Goal: Information Seeking & Learning: Learn about a topic

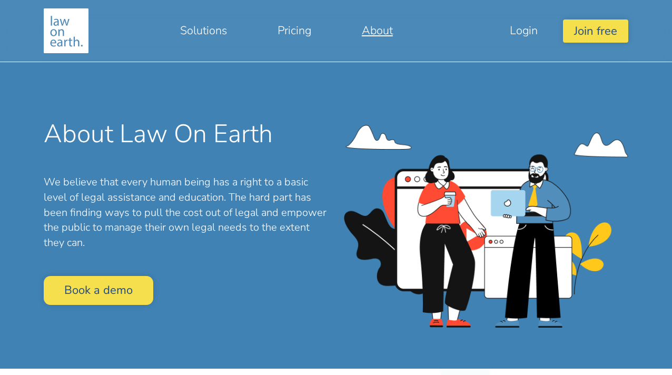
click at [365, 32] on link "About" at bounding box center [377, 30] width 82 height 25
click at [383, 32] on link "About" at bounding box center [377, 30] width 82 height 25
click at [292, 29] on link "Pricing" at bounding box center [294, 30] width 84 height 25
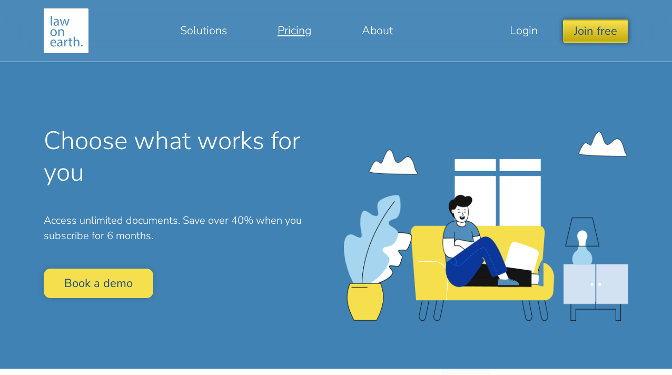
click at [590, 33] on button "Join free" at bounding box center [595, 30] width 65 height 23
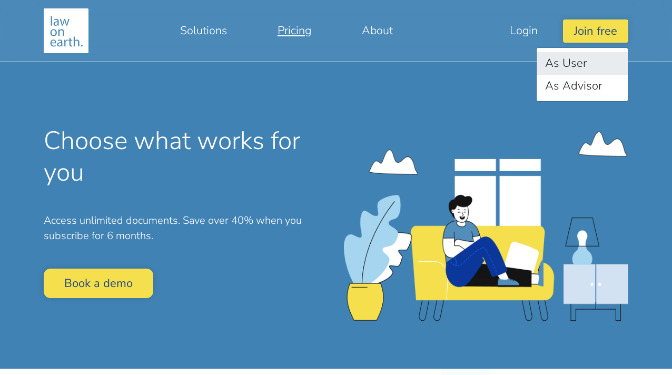
click at [551, 68] on link "As User" at bounding box center [581, 63] width 91 height 23
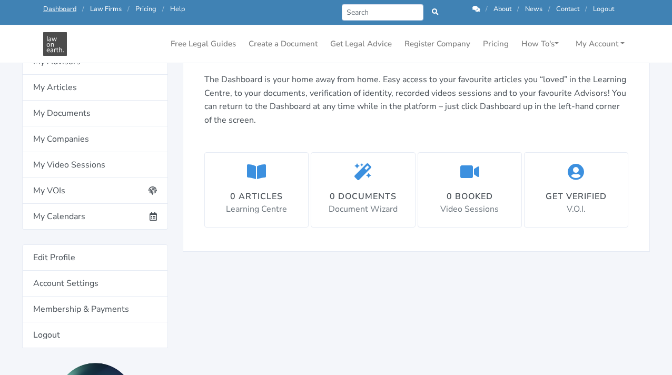
scroll to position [170, 0]
click at [228, 45] on link "Free Legal Guides" at bounding box center [203, 44] width 74 height 21
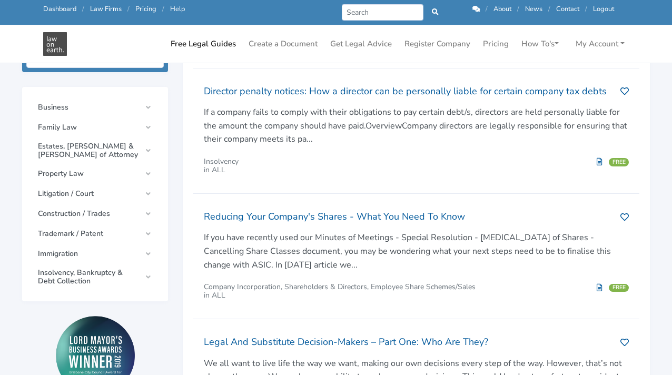
scroll to position [242, 0]
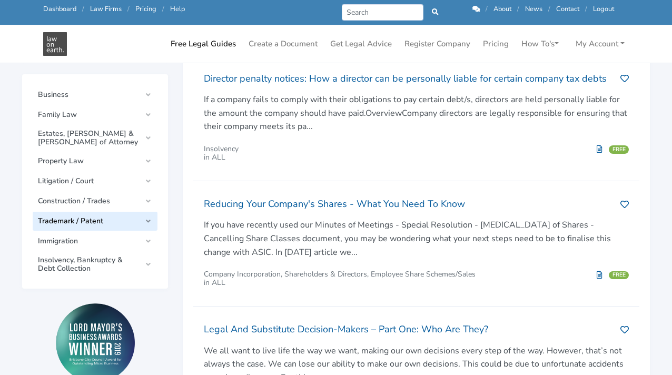
click at [145, 214] on link "Trademark / Patent" at bounding box center [95, 221] width 125 height 19
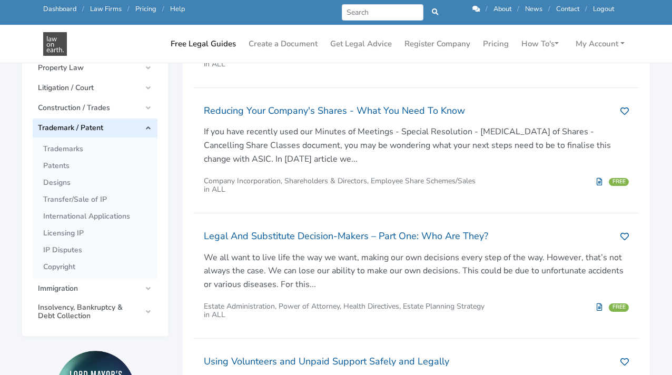
scroll to position [336, 0]
click at [69, 147] on span "Trademarks" at bounding box center [97, 148] width 109 height 8
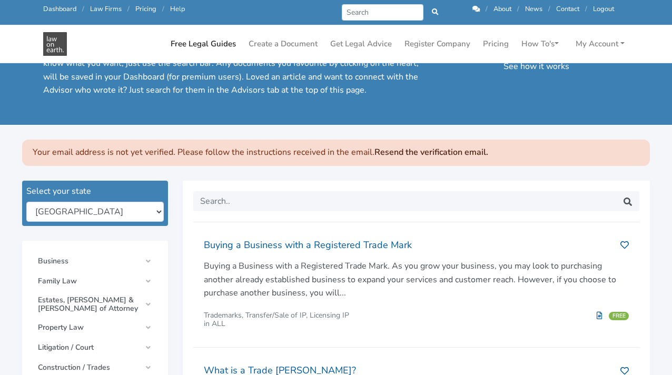
scroll to position [21, 0]
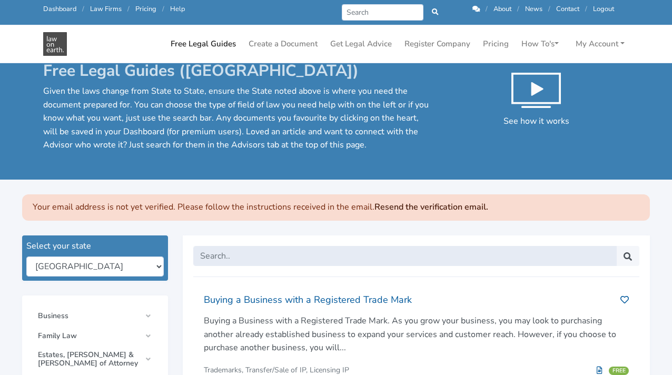
click at [268, 249] on input "text" at bounding box center [404, 256] width 423 height 20
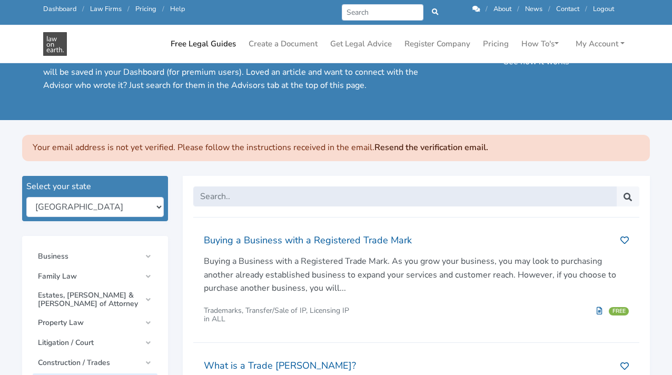
scroll to position [145, 0]
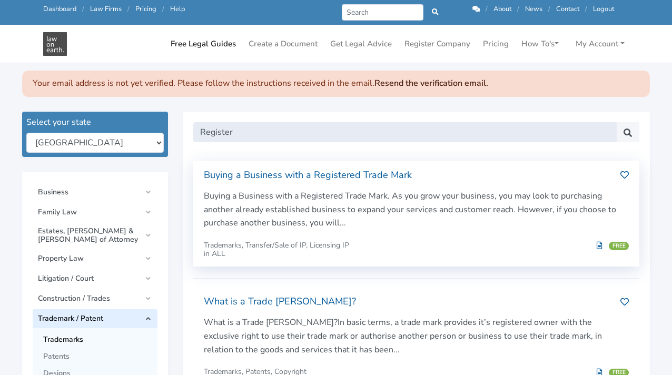
type input "Register"
click at [628, 130] on button "submit" at bounding box center [627, 132] width 23 height 20
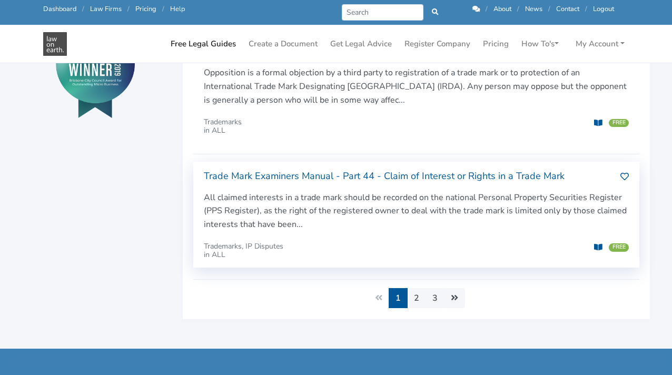
scroll to position [663, 0]
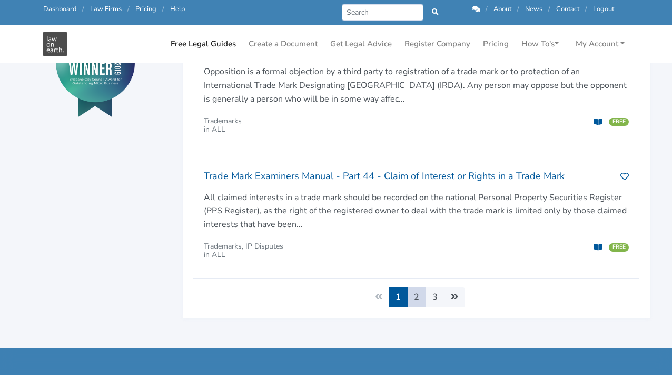
click at [420, 287] on link "2" at bounding box center [416, 297] width 19 height 20
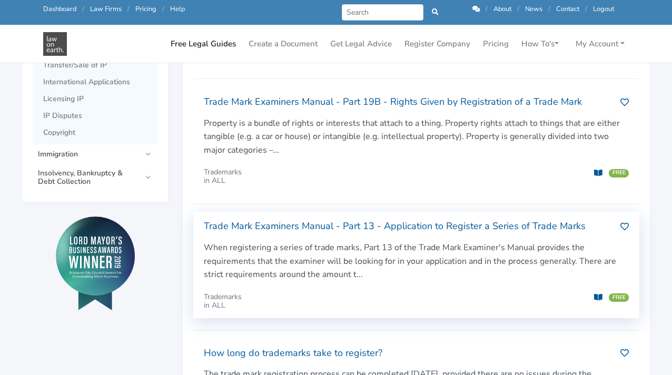
scroll to position [477, 0]
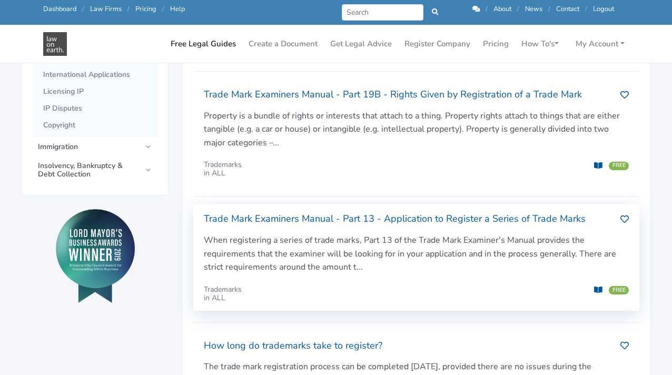
click at [370, 212] on h2 "Trade Mark Examiners Manual - Part 13 - Application to Register a Series of Tra…" at bounding box center [408, 219] width 408 height 17
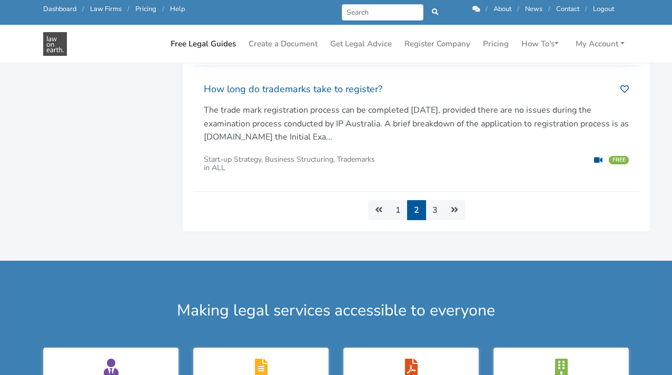
scroll to position [734, 0]
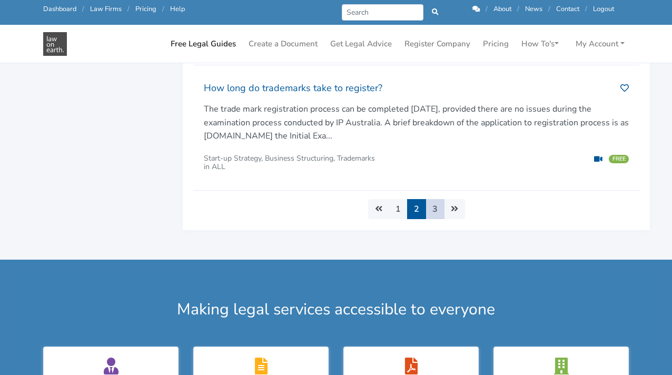
click at [435, 202] on link "3" at bounding box center [434, 209] width 19 height 20
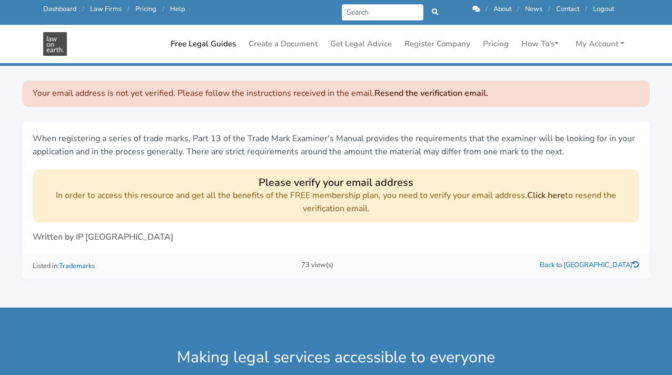
scroll to position [118, 0]
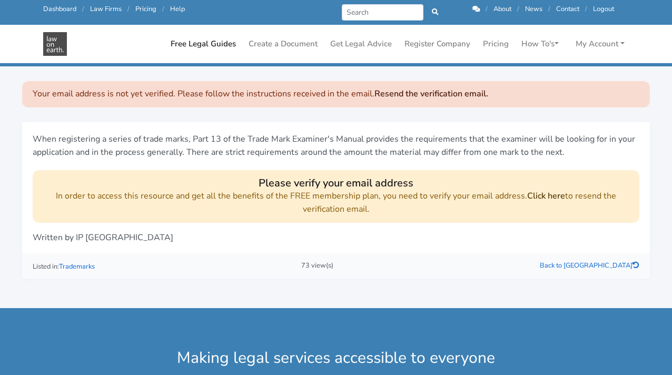
click at [544, 193] on link "Click here" at bounding box center [546, 196] width 38 height 12
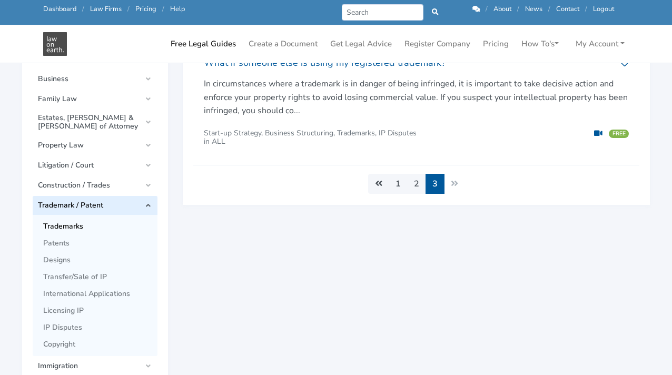
scroll to position [151, 0]
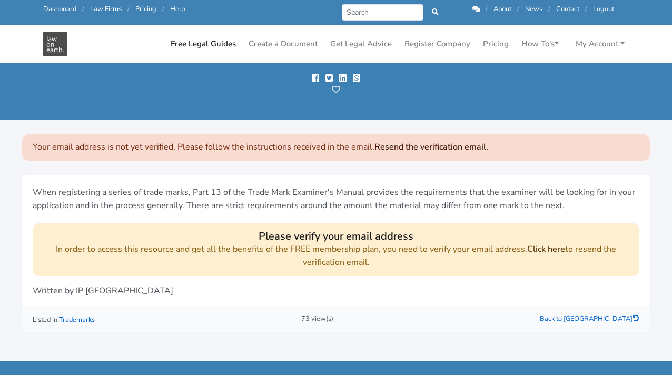
scroll to position [68, 0]
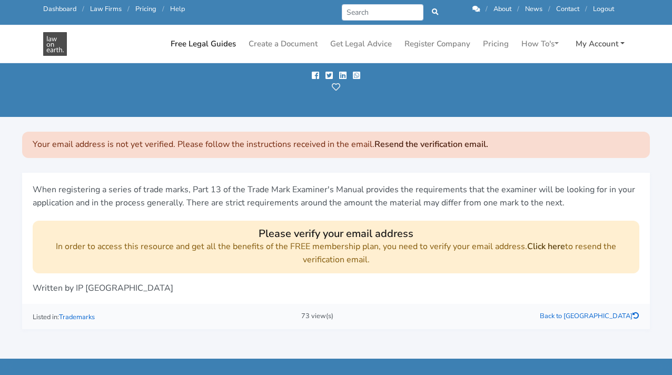
click at [596, 42] on link "My Account" at bounding box center [599, 44] width 57 height 21
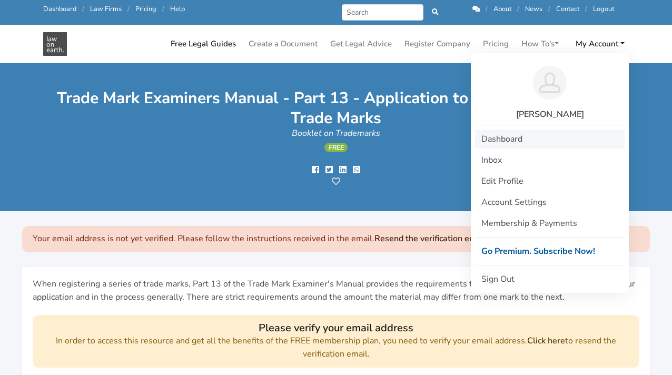
click at [503, 145] on link "Dashboard" at bounding box center [550, 139] width 150 height 19
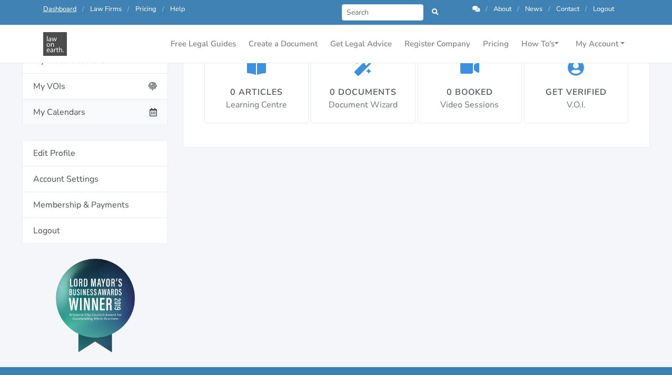
scroll to position [275, 0]
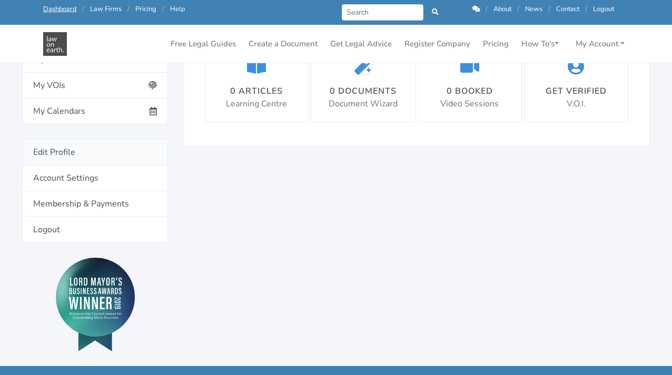
click at [89, 157] on link "Edit Profile" at bounding box center [95, 152] width 146 height 26
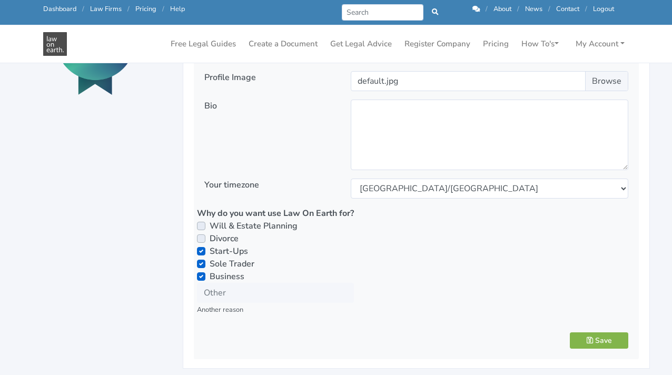
scroll to position [526, 0]
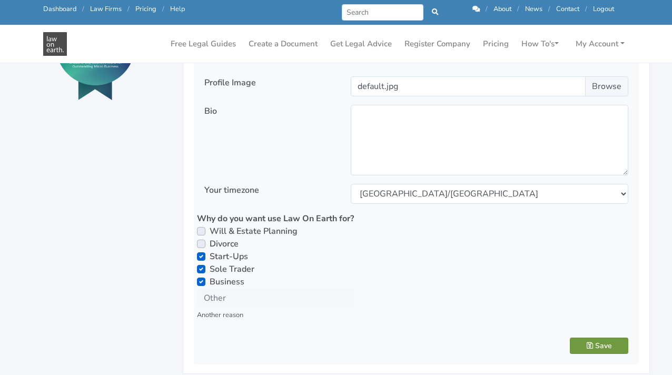
click at [607, 340] on button "Save" at bounding box center [599, 345] width 58 height 16
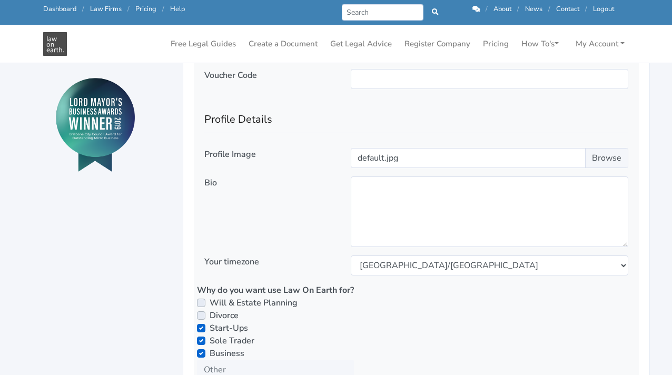
scroll to position [659, 0]
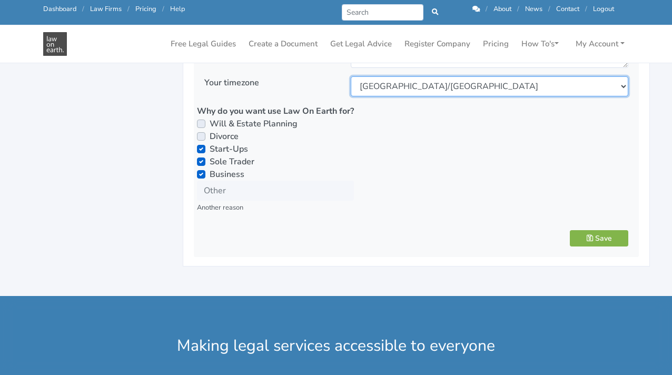
select select "[GEOGRAPHIC_DATA]/[GEOGRAPHIC_DATA]"
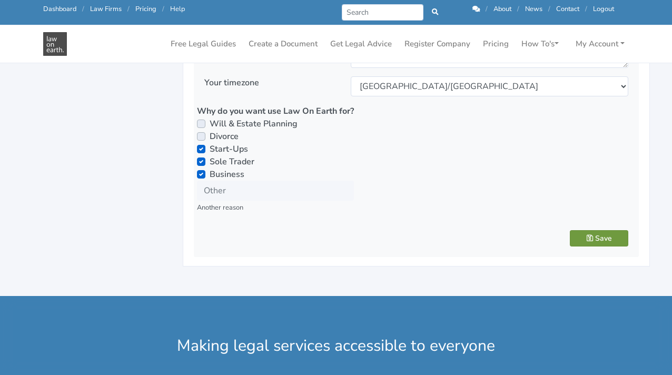
click at [607, 232] on button "Save" at bounding box center [599, 238] width 58 height 16
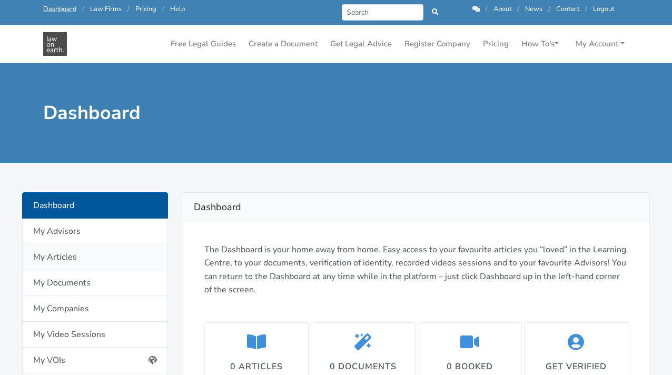
scroll to position [14, 0]
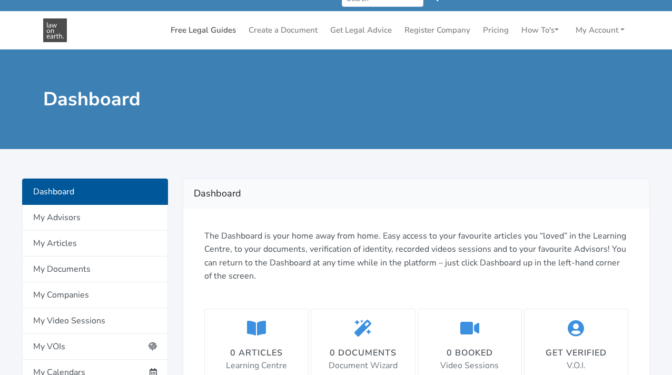
click at [218, 29] on link "Free Legal Guides" at bounding box center [203, 30] width 74 height 21
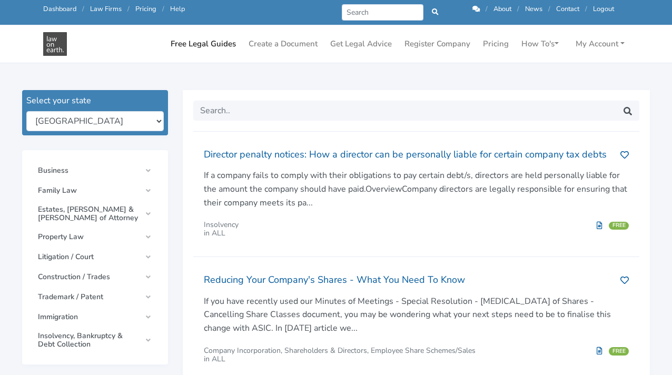
scroll to position [219, 0]
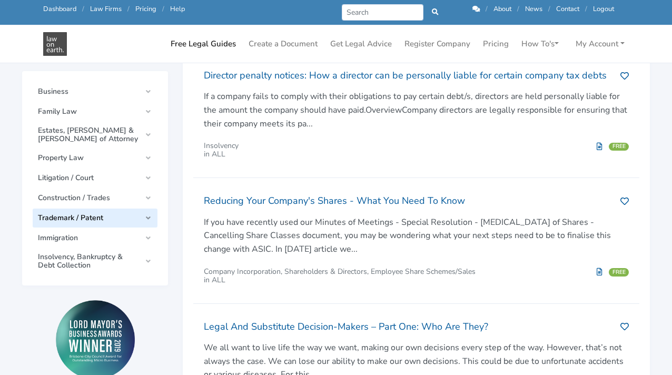
click at [125, 211] on link "Trademark / Patent" at bounding box center [95, 217] width 125 height 19
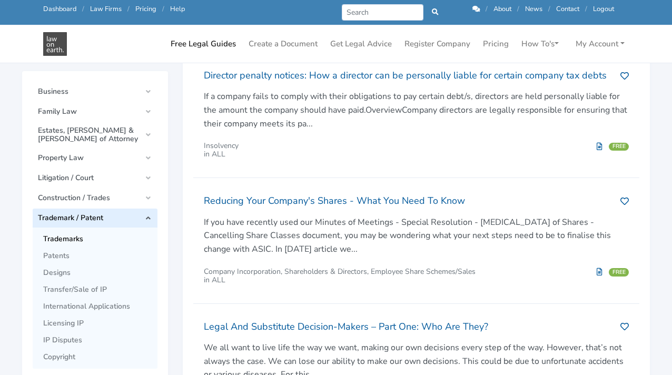
click at [82, 236] on span "Trademarks" at bounding box center [97, 239] width 109 height 8
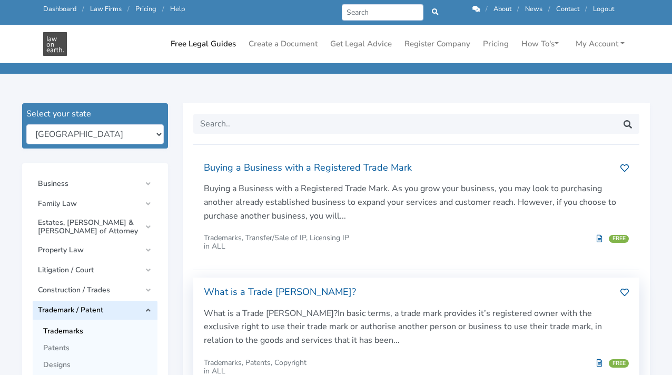
scroll to position [111, 0]
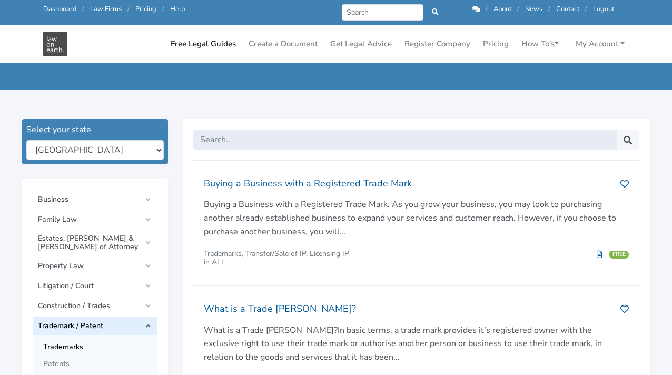
click at [263, 140] on input "text" at bounding box center [404, 140] width 423 height 20
type input "e"
type input "Register"
click at [628, 137] on button "submit" at bounding box center [627, 140] width 23 height 20
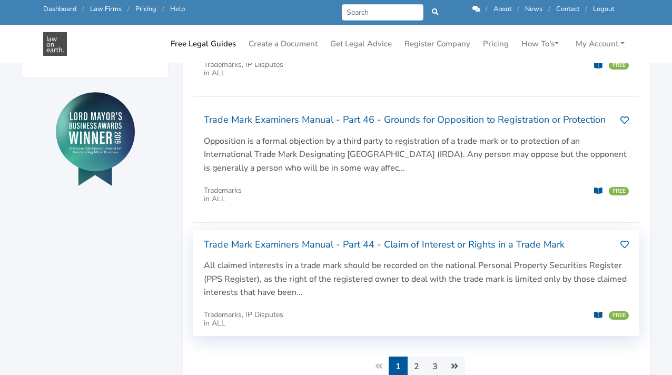
scroll to position [569, 0]
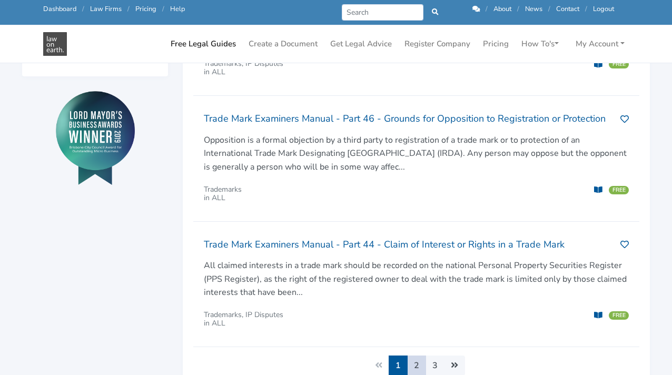
click at [421, 355] on link "2" at bounding box center [416, 365] width 19 height 20
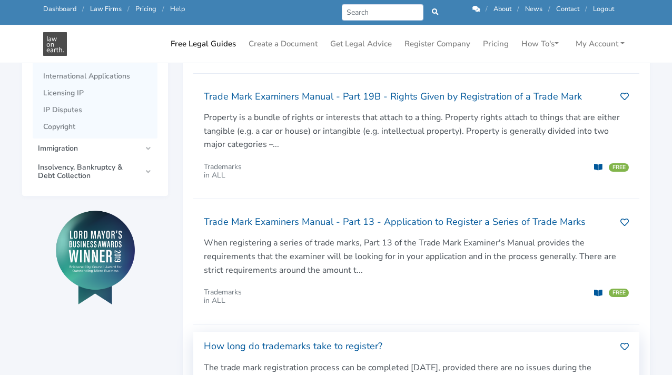
scroll to position [451, 0]
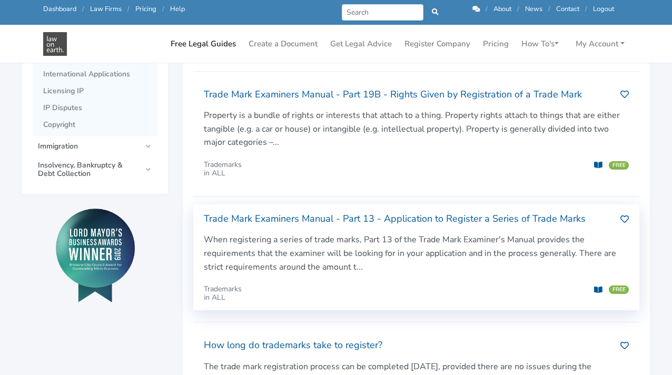
click at [429, 211] on h2 "Trade Mark Examiners Manual - Part 13 - Application to Register a Series of Tra…" at bounding box center [408, 219] width 408 height 17
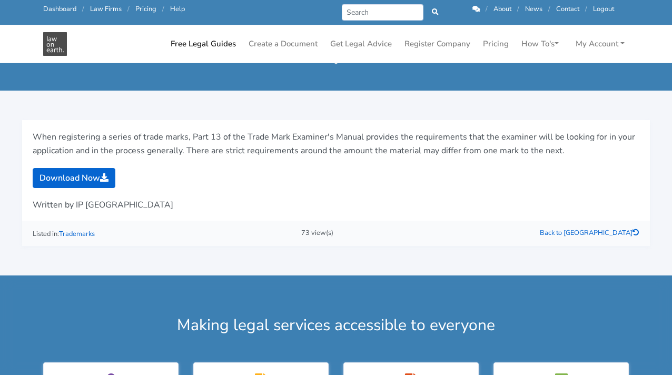
scroll to position [95, 0]
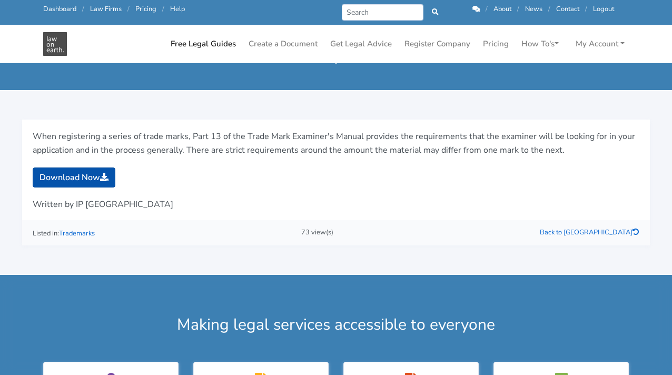
click at [105, 176] on icon at bounding box center [104, 177] width 8 height 8
